Goal: Find specific page/section: Find specific page/section

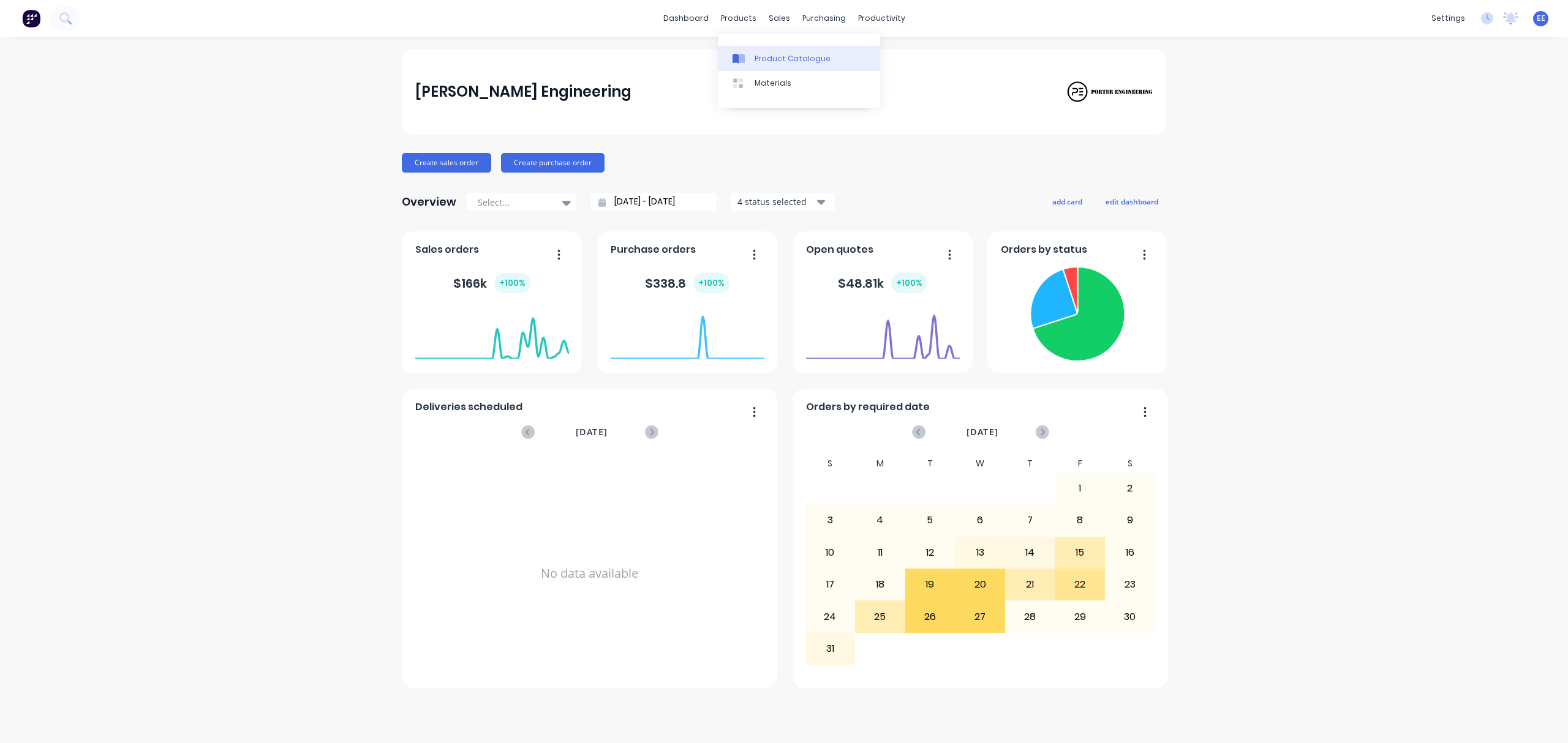
click at [748, 50] on link "Product Catalogue" at bounding box center [799, 58] width 163 height 24
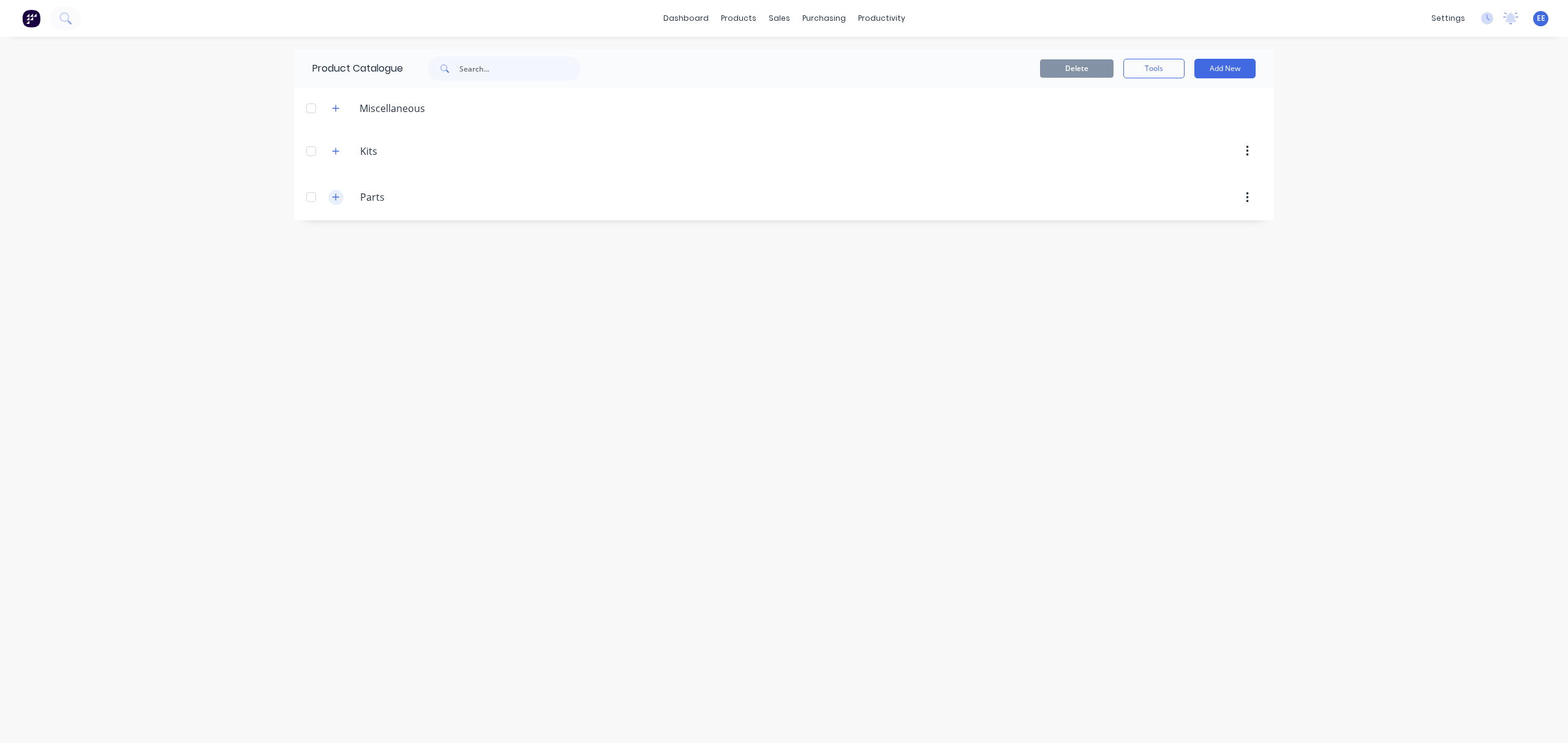
click at [337, 199] on icon "button" at bounding box center [335, 197] width 7 height 7
click at [329, 150] on button "button" at bounding box center [335, 151] width 15 height 15
click at [346, 109] on div "Miscellaneous" at bounding box center [378, 107] width 113 height 15
click at [335, 106] on icon "button" at bounding box center [335, 108] width 7 height 9
click at [334, 108] on icon "button" at bounding box center [335, 108] width 7 height 1
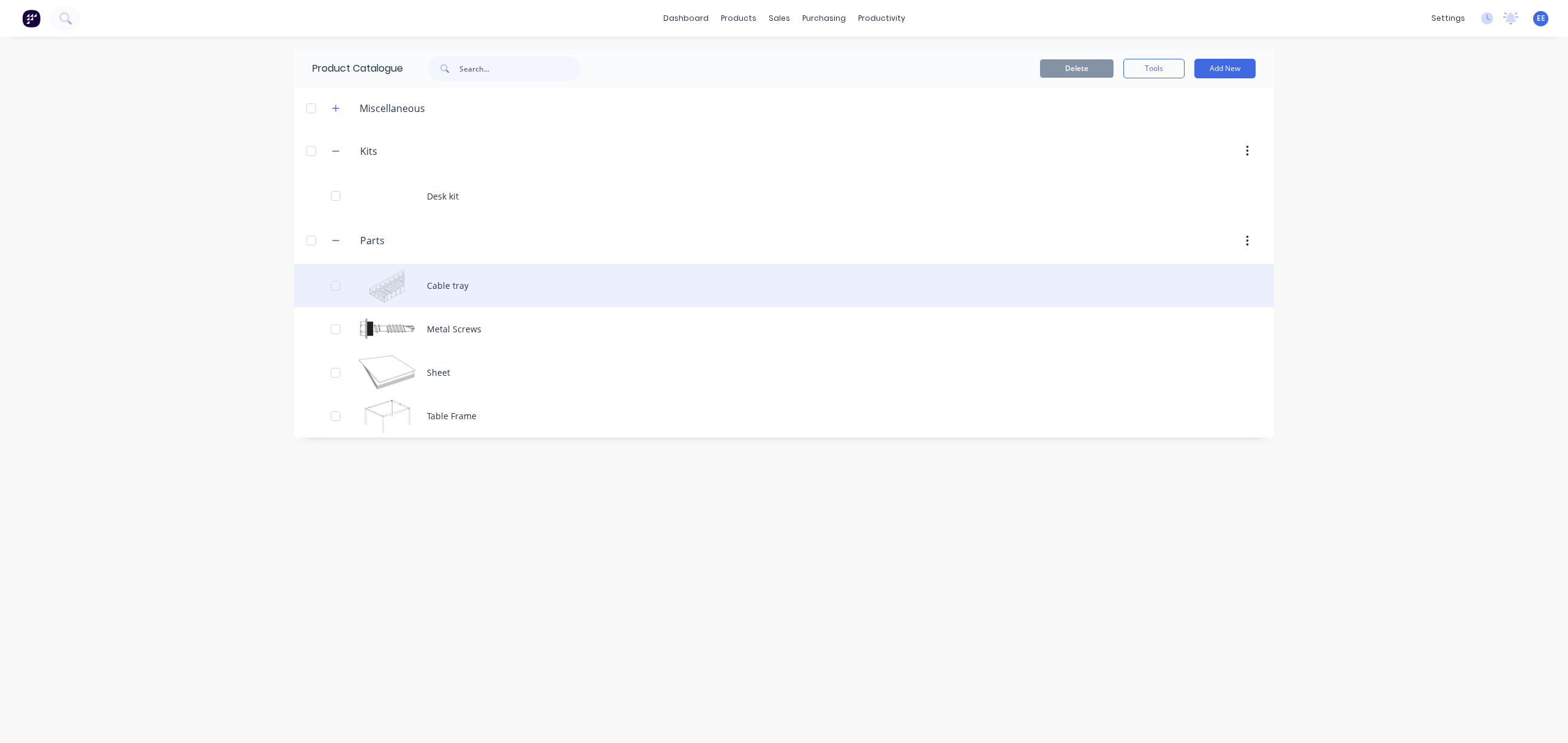
click at [412, 295] on div "Cable tray" at bounding box center [784, 286] width 980 height 43
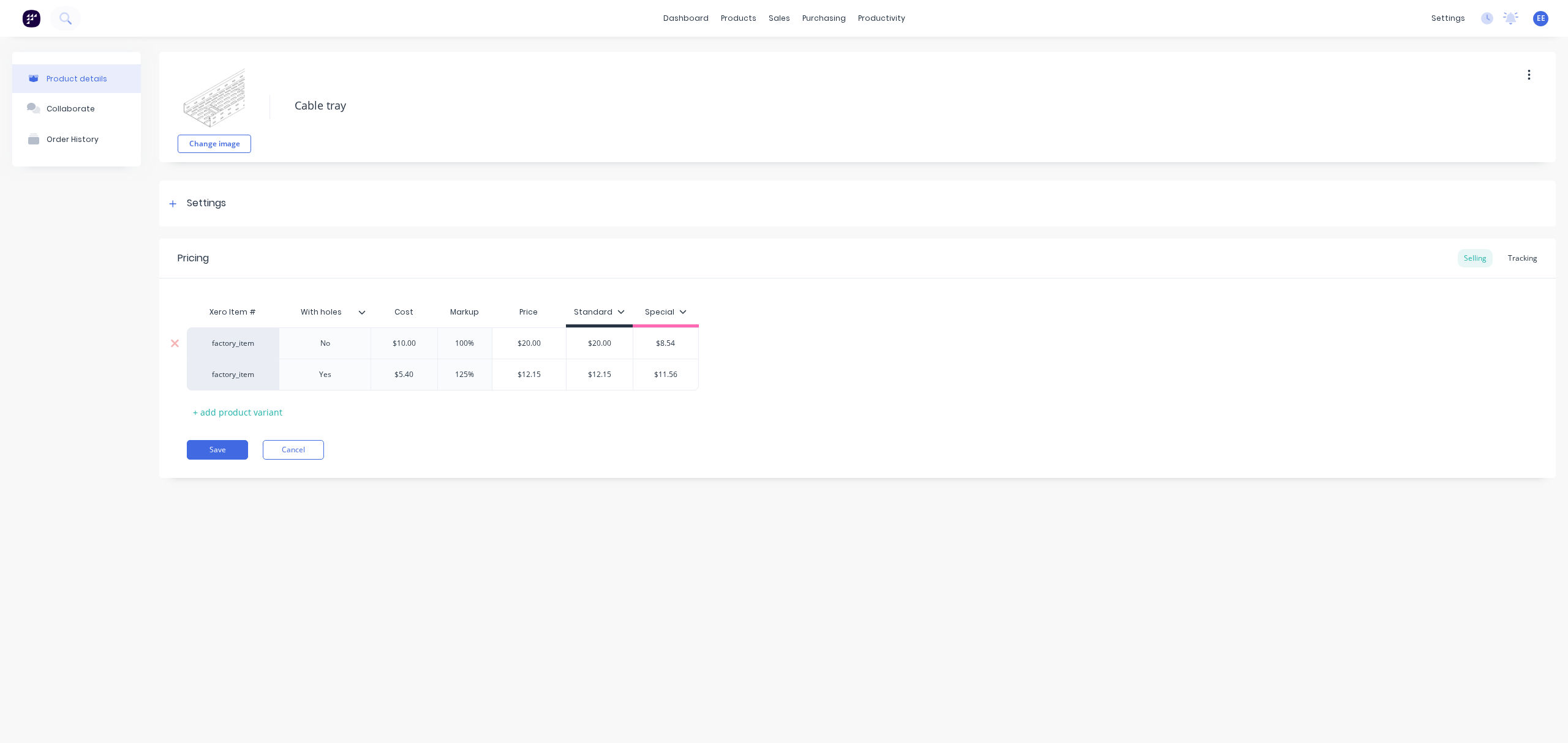
type textarea "x"
